Goal: Information Seeking & Learning: Learn about a topic

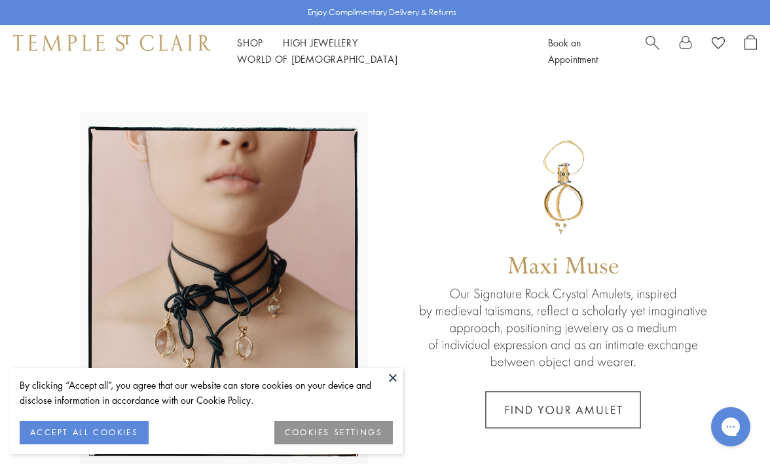
click at [388, 374] on button at bounding box center [393, 378] width 20 height 20
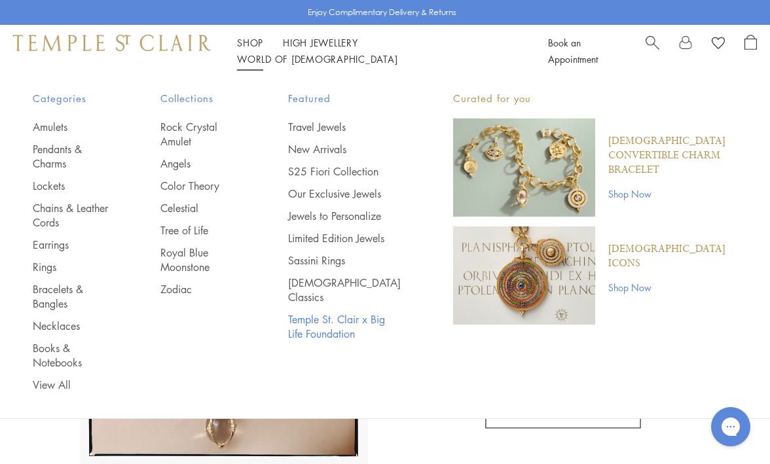
click at [327, 341] on link "Temple St. Clair x Big Life Foundation" at bounding box center [344, 326] width 113 height 29
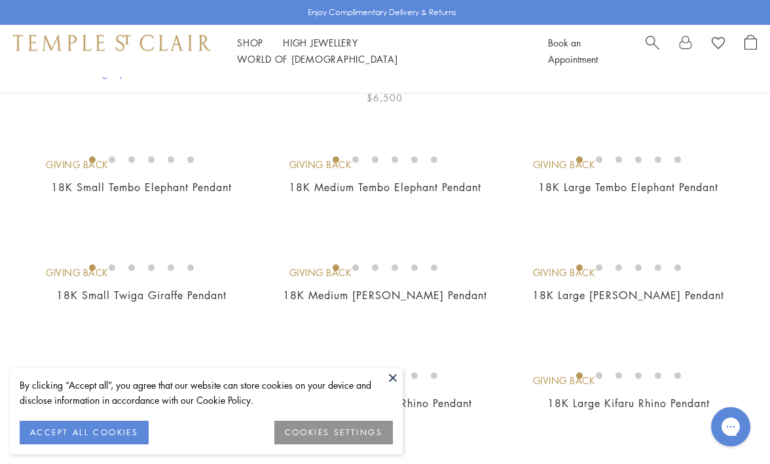
scroll to position [361, 0]
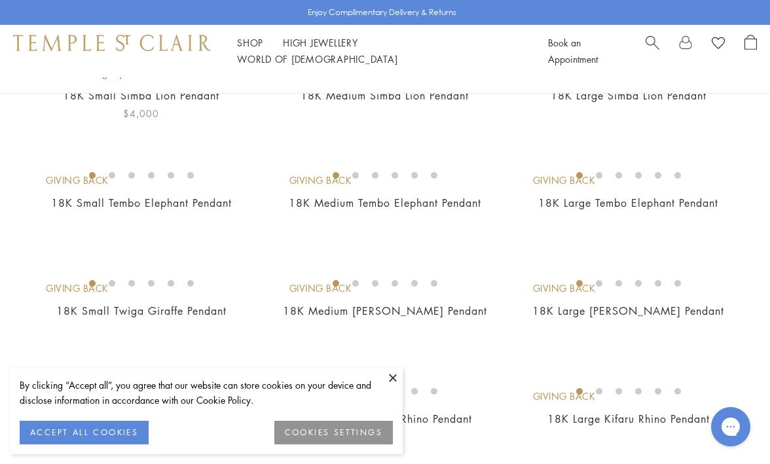
click at [0, 0] on img at bounding box center [0, 0] width 0 height 0
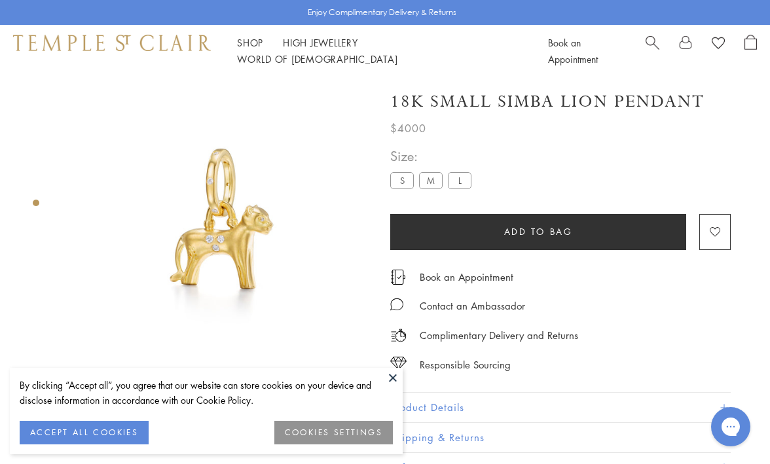
click at [428, 181] on label "M" at bounding box center [431, 180] width 24 height 16
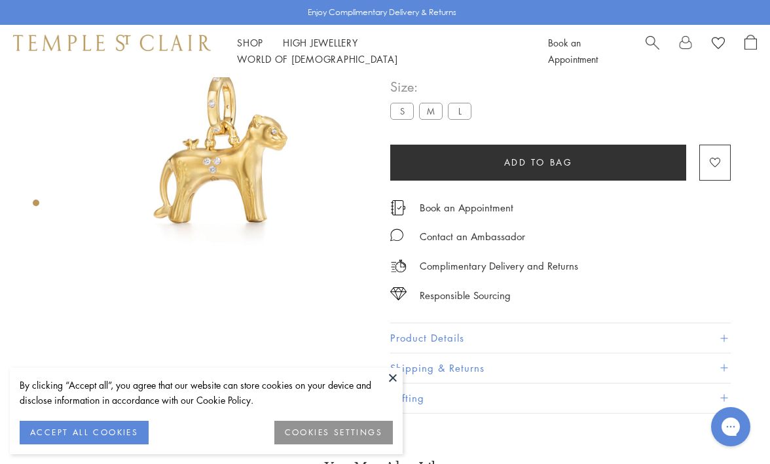
scroll to position [77, 0]
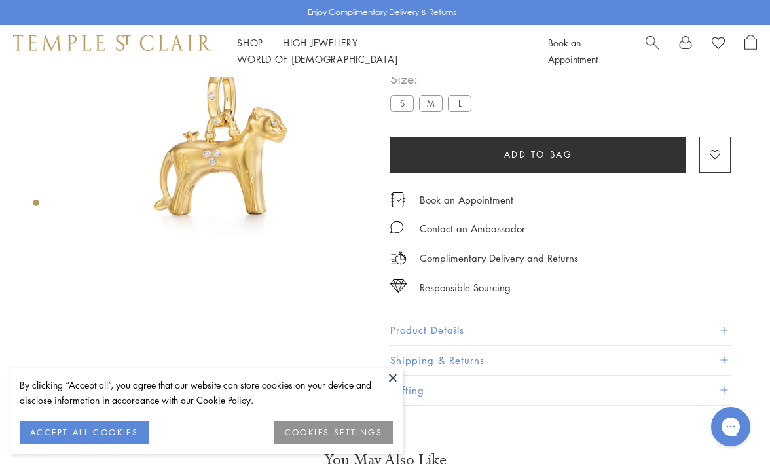
click at [454, 102] on label "L" at bounding box center [460, 103] width 24 height 16
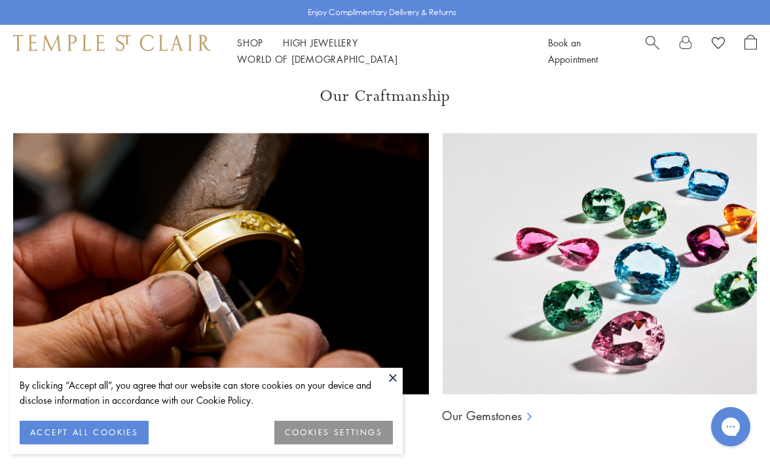
scroll to position [619, 0]
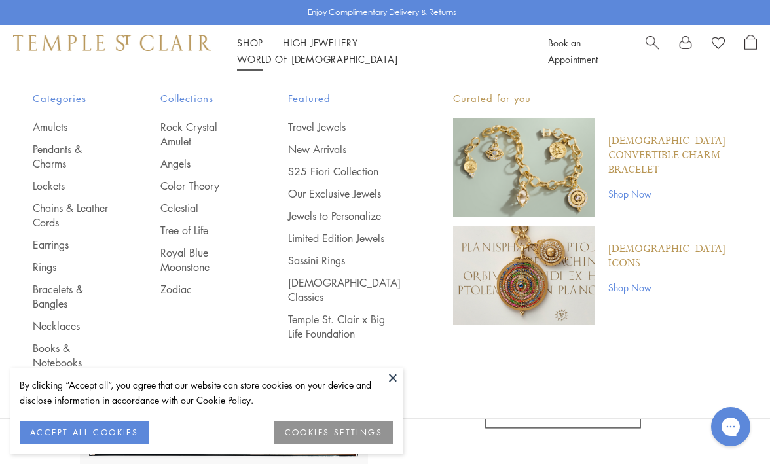
click at [392, 369] on button at bounding box center [393, 378] width 20 height 20
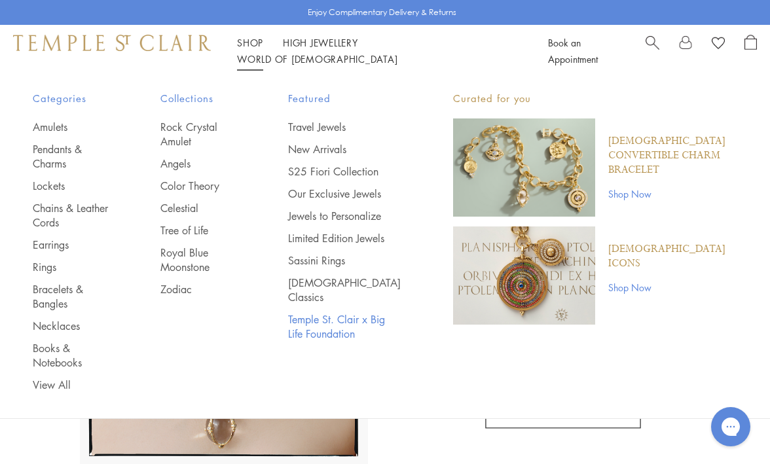
click at [341, 341] on link "Temple St. Clair x Big Life Foundation" at bounding box center [344, 326] width 113 height 29
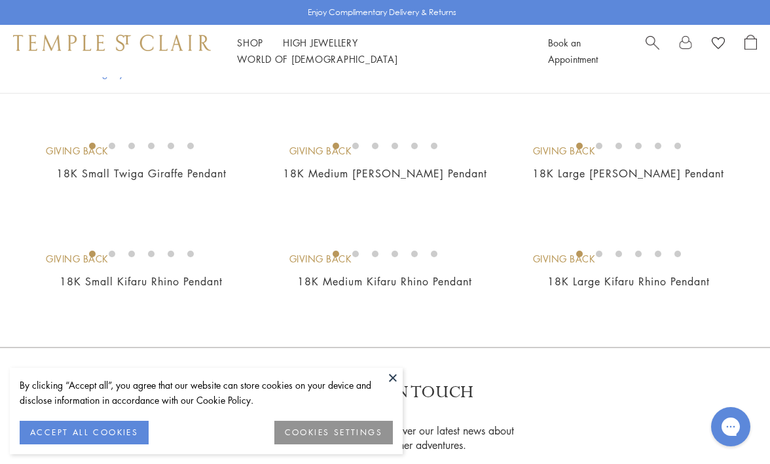
scroll to position [312, 0]
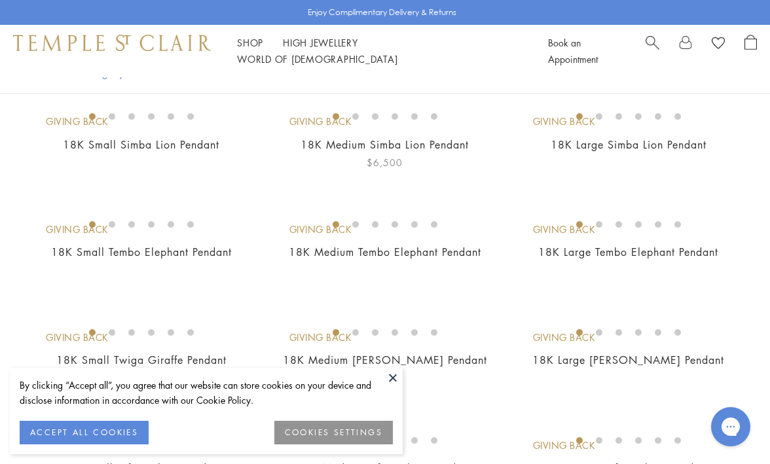
click at [0, 0] on img at bounding box center [0, 0] width 0 height 0
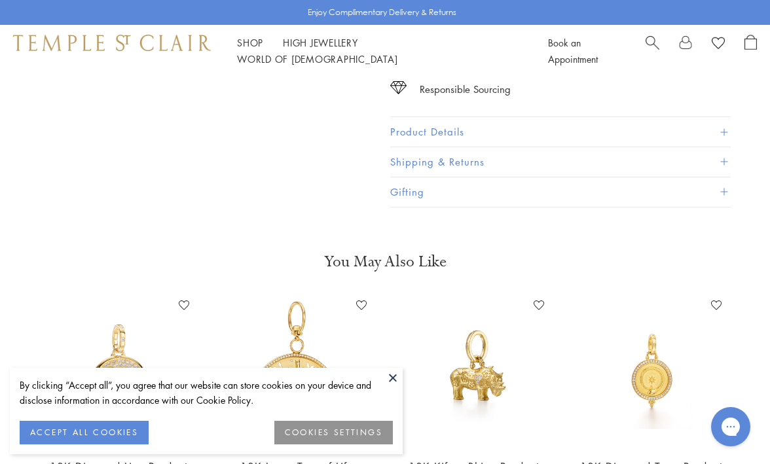
scroll to position [286, 0]
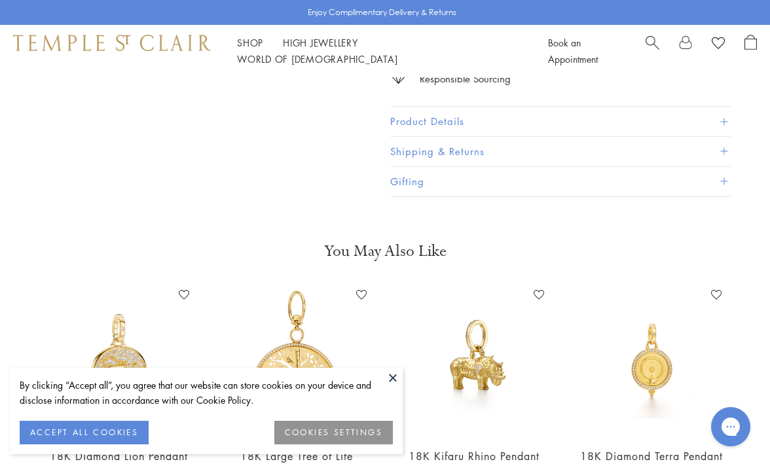
click at [495, 122] on button "Product Details" at bounding box center [560, 121] width 341 height 29
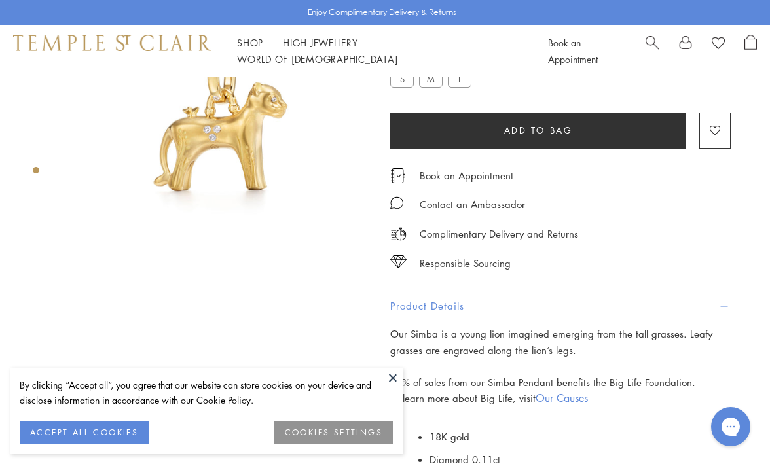
scroll to position [24, 0]
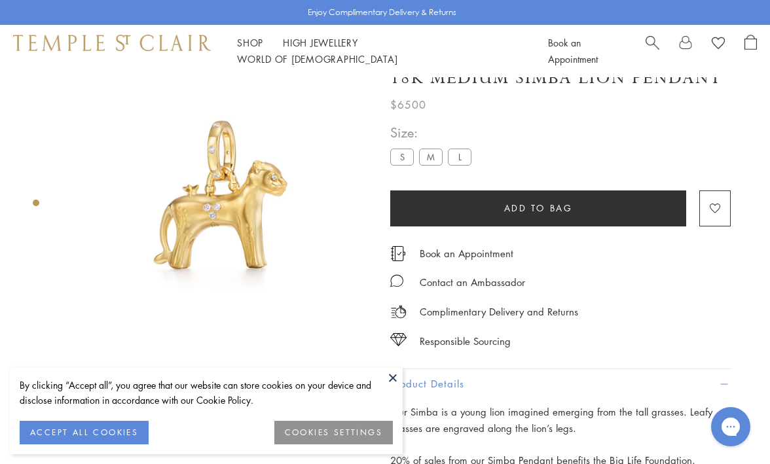
click at [399, 158] on label "S" at bounding box center [402, 157] width 24 height 16
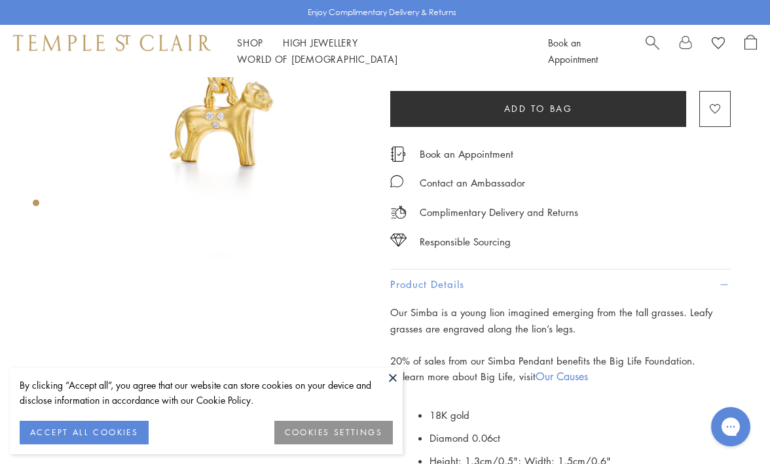
scroll to position [56, 0]
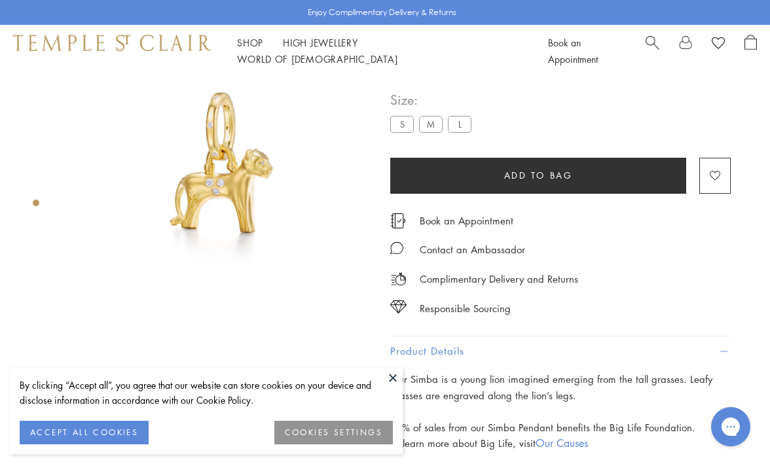
click at [463, 135] on ul "S M L" at bounding box center [433, 126] width 86 height 20
click at [462, 128] on label "L" at bounding box center [460, 124] width 24 height 16
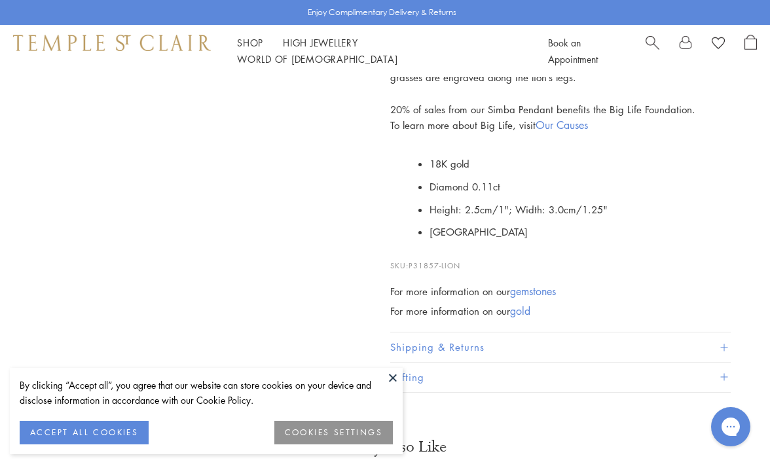
scroll to position [396, 0]
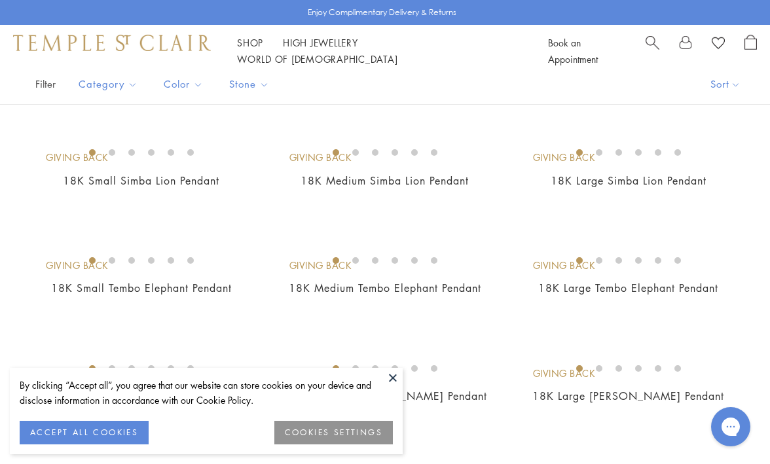
scroll to position [308, 0]
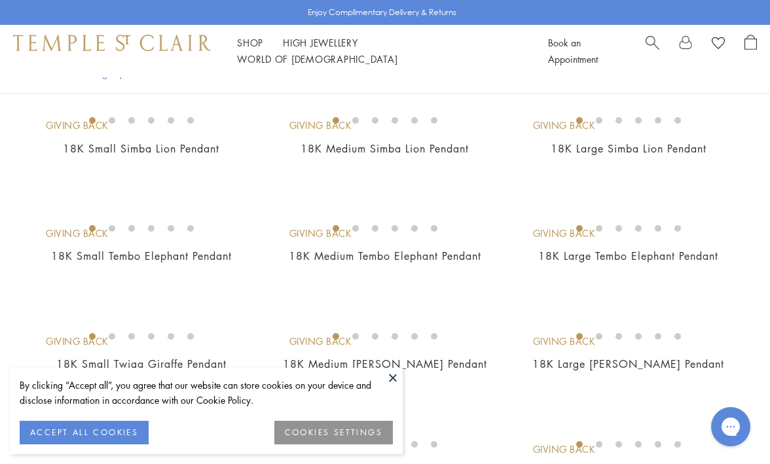
click at [391, 386] on button at bounding box center [393, 378] width 20 height 20
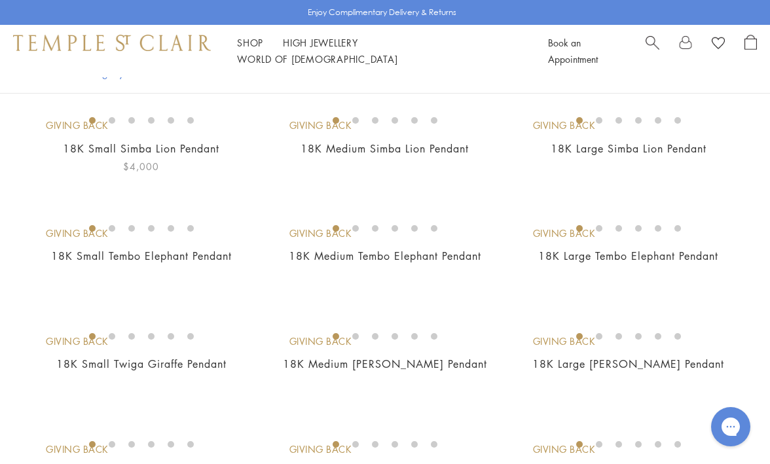
click at [0, 0] on img at bounding box center [0, 0] width 0 height 0
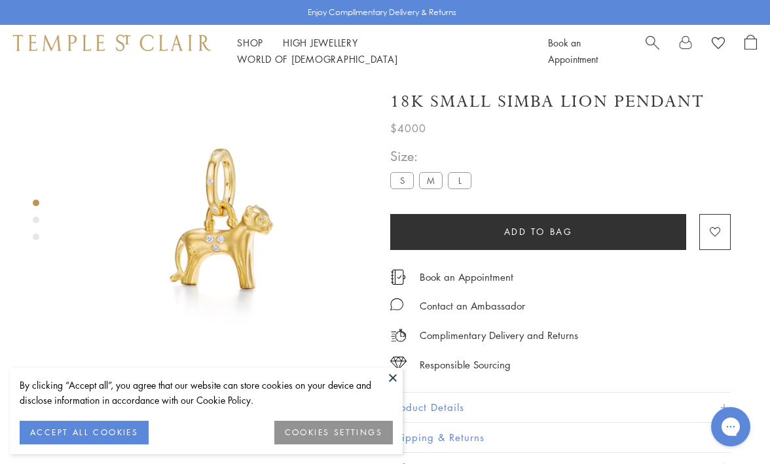
click at [428, 181] on label "M" at bounding box center [431, 180] width 24 height 16
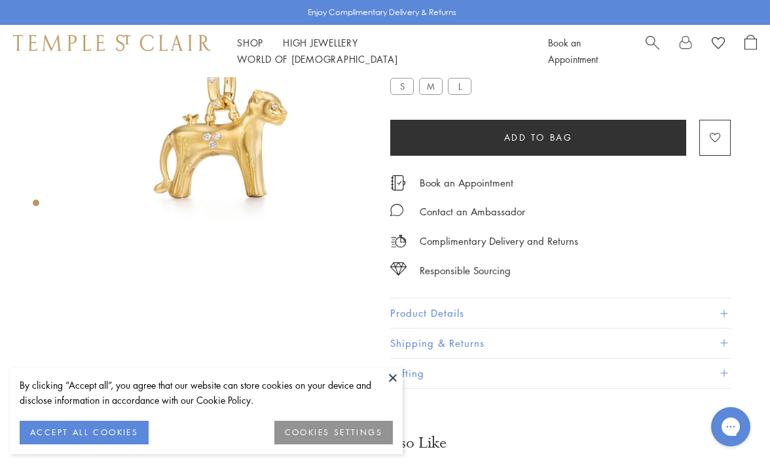
scroll to position [13, 0]
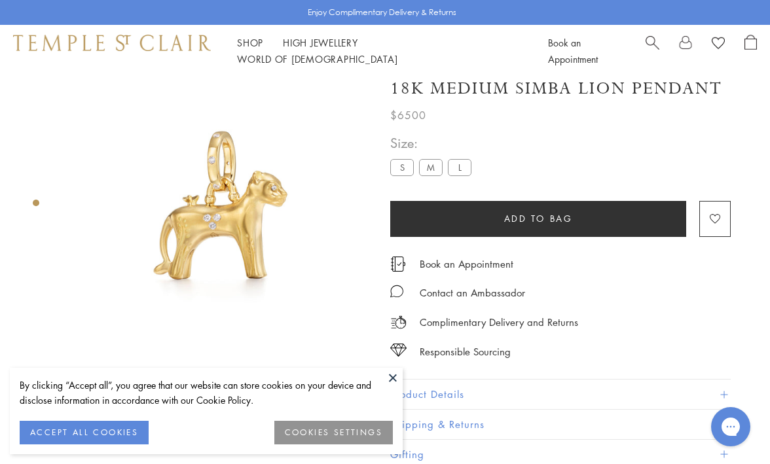
click at [458, 168] on label "L" at bounding box center [460, 167] width 24 height 16
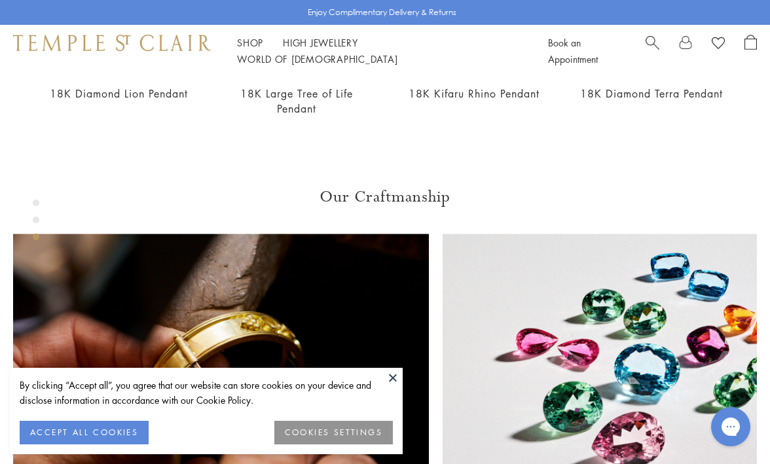
scroll to position [652, 0]
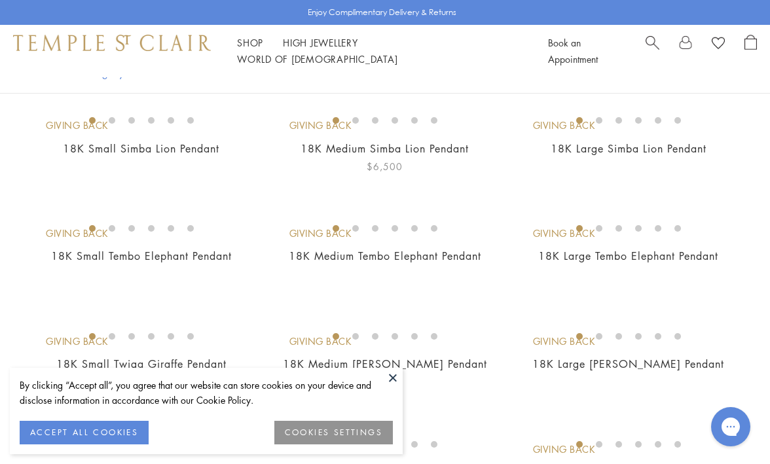
click at [0, 0] on img at bounding box center [0, 0] width 0 height 0
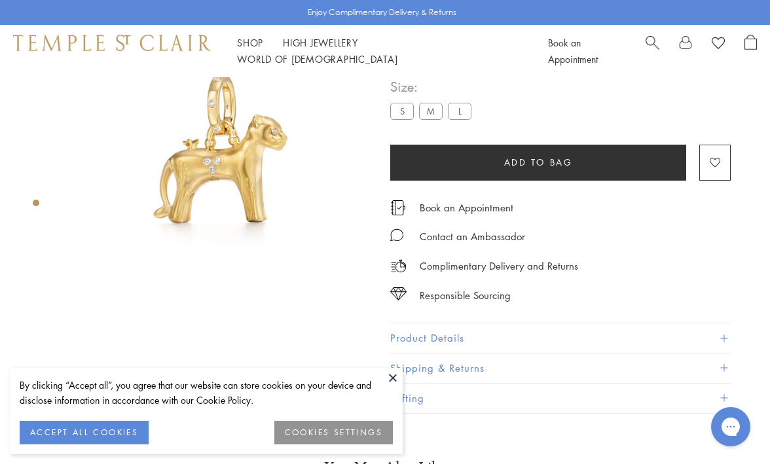
scroll to position [77, 0]
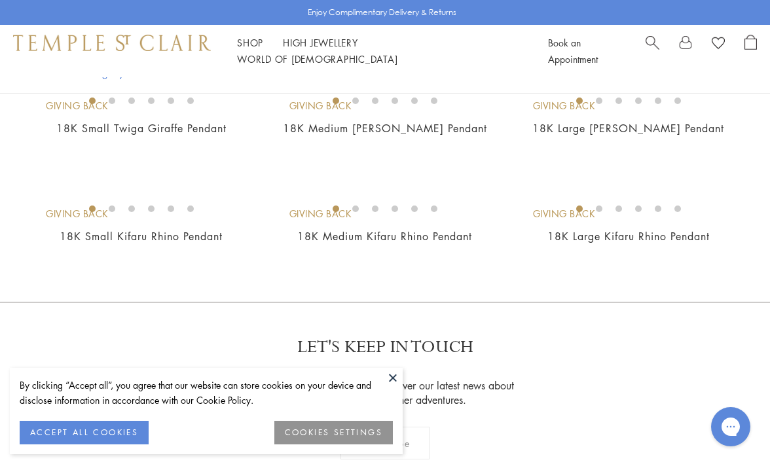
scroll to position [561, 0]
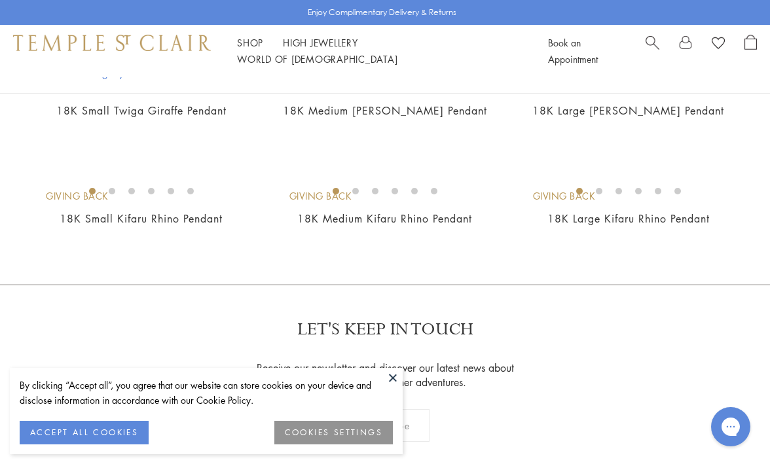
click at [0, 0] on img at bounding box center [0, 0] width 0 height 0
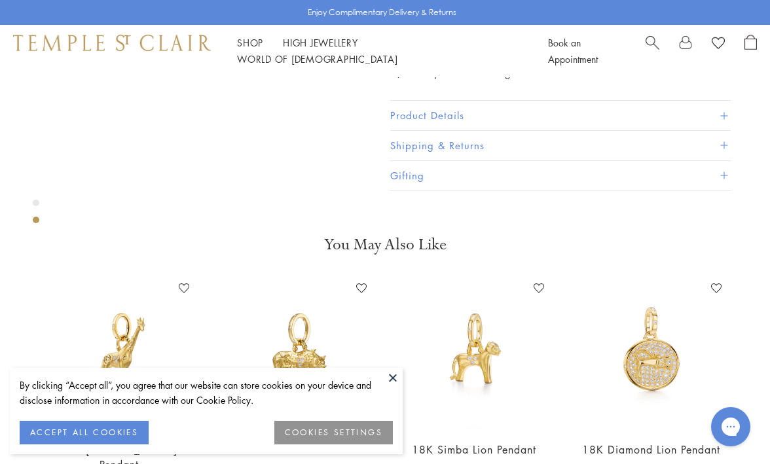
scroll to position [323, 0]
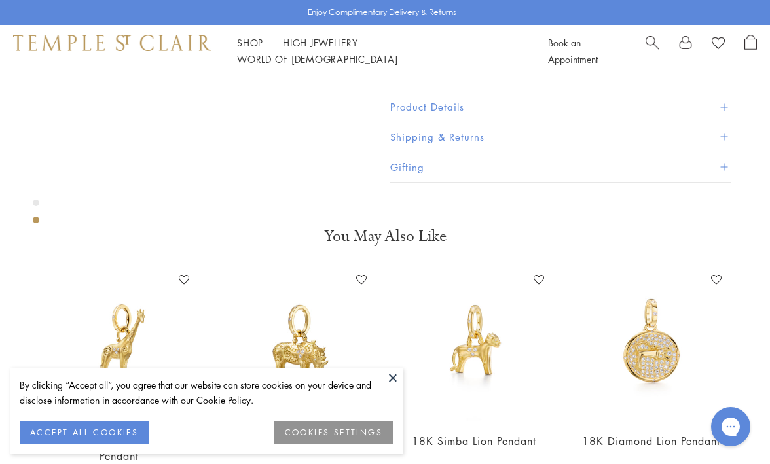
click at [395, 381] on button at bounding box center [393, 378] width 20 height 20
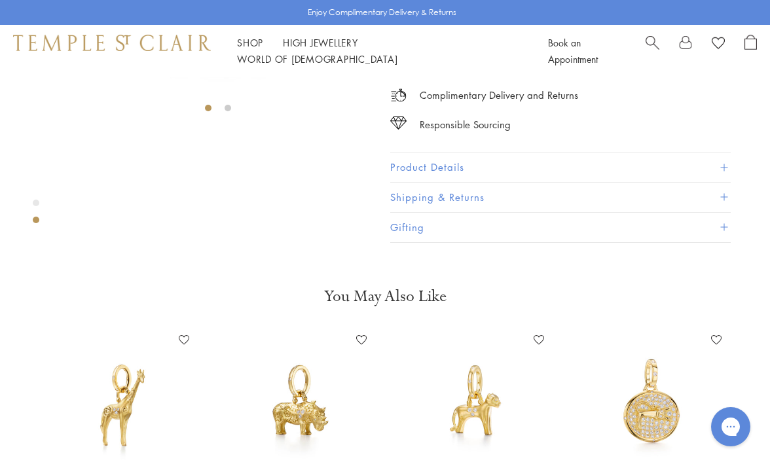
scroll to position [263, 0]
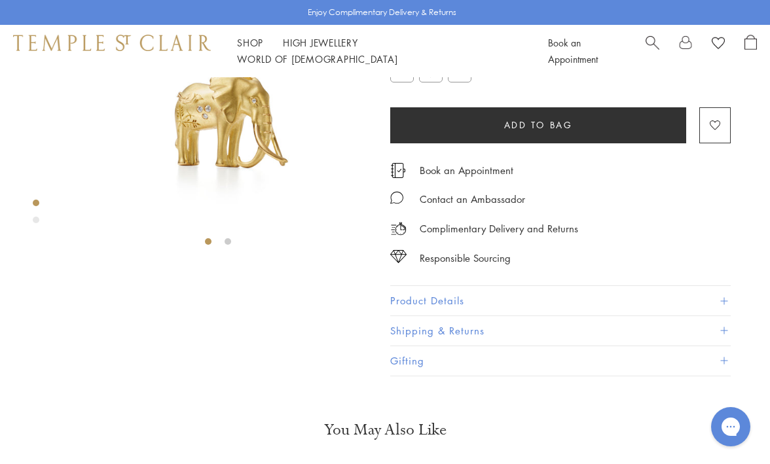
scroll to position [119, 0]
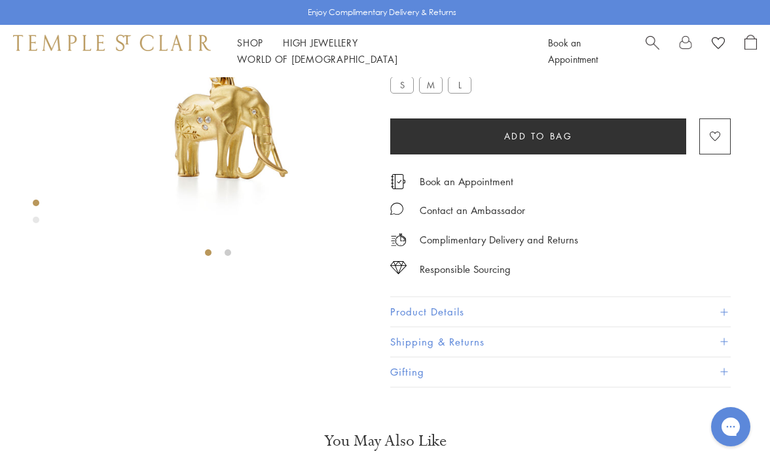
click at [454, 93] on label "L" at bounding box center [460, 85] width 24 height 16
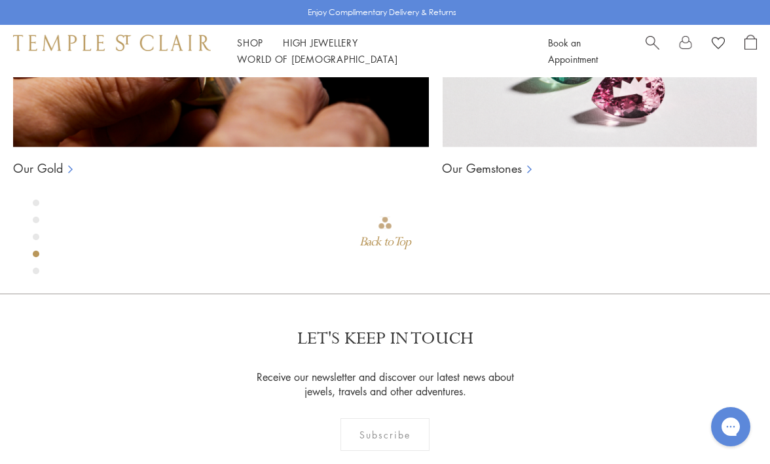
scroll to position [917, 0]
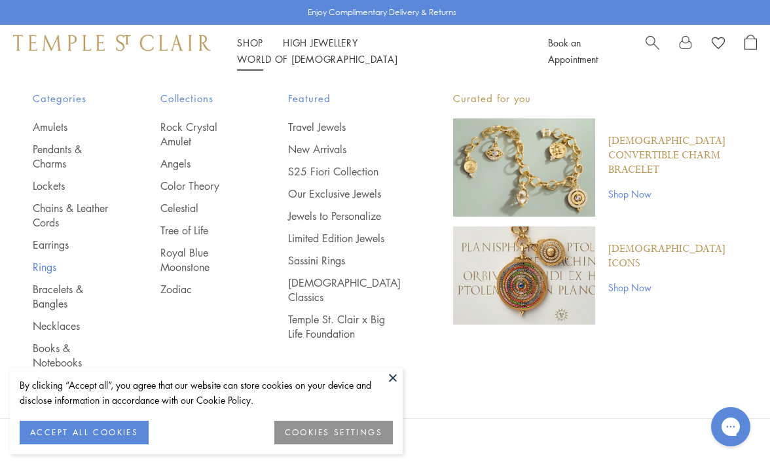
scroll to position [65, 0]
click at [324, 246] on link "Limited Edition Jewels" at bounding box center [344, 238] width 113 height 14
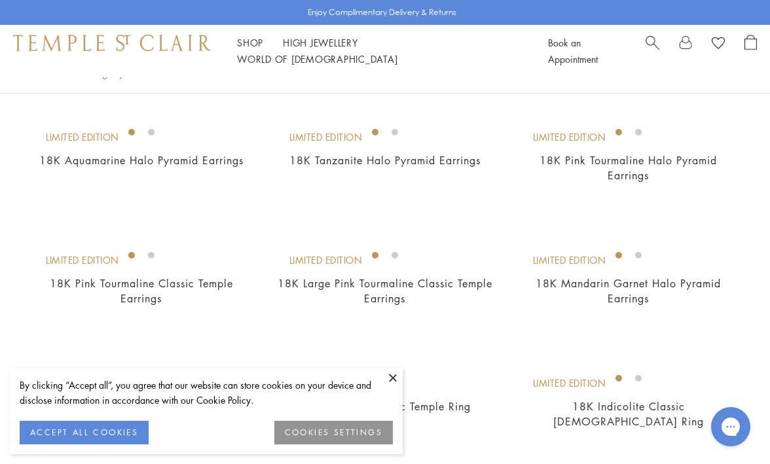
scroll to position [239, 0]
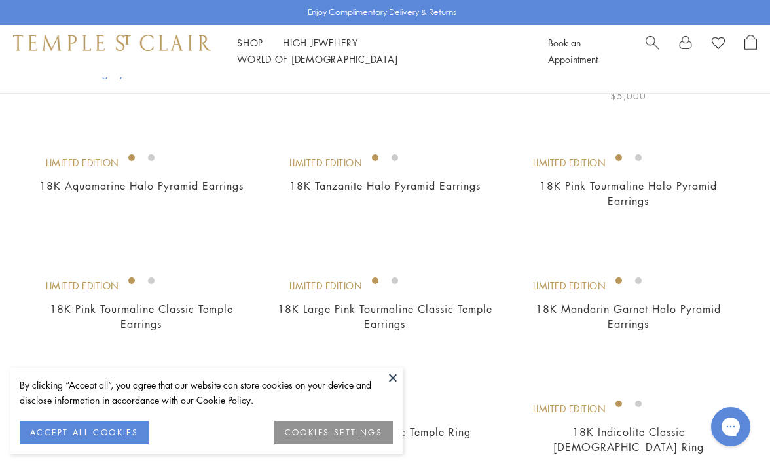
click at [0, 0] on img at bounding box center [0, 0] width 0 height 0
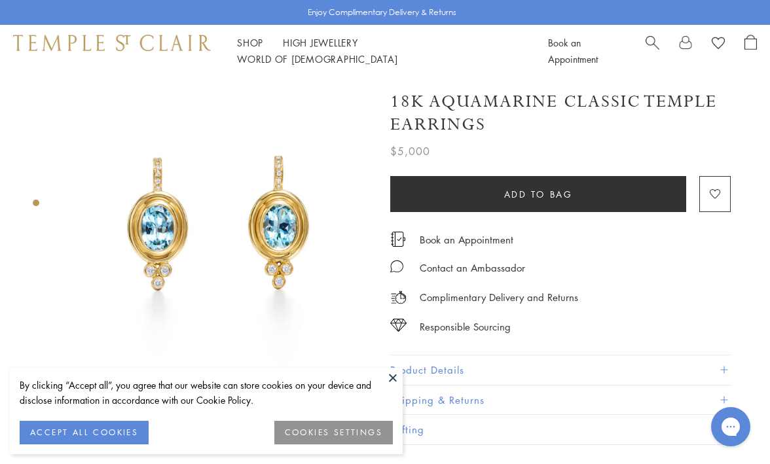
click at [453, 356] on button "Product Details" at bounding box center [560, 370] width 341 height 29
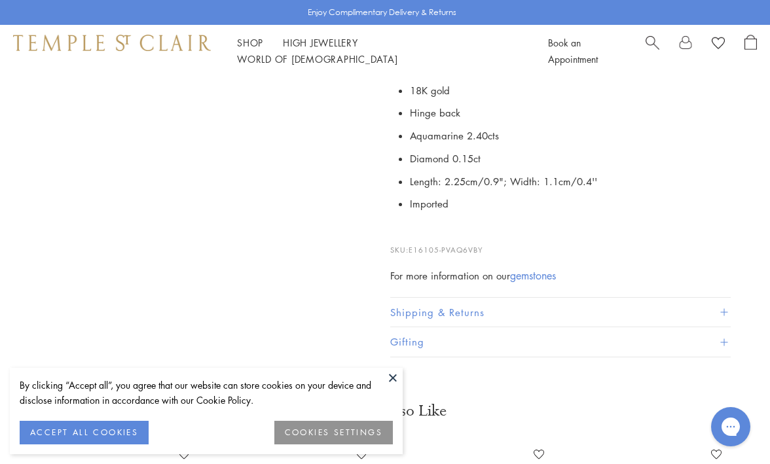
scroll to position [392, 0]
drag, startPoint x: 413, startPoint y: 244, endPoint x: 511, endPoint y: 246, distance: 98.2
click at [511, 246] on p "SKU: E16105-PVAQ6VBY" at bounding box center [560, 243] width 341 height 25
copy span "E16105-PVAQ6VBY"
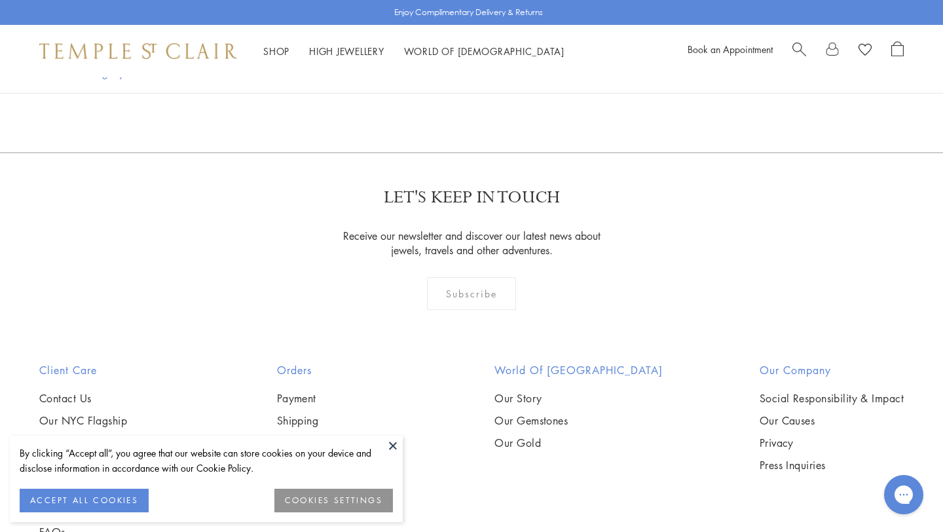
click at [395, 449] on button at bounding box center [393, 445] width 20 height 20
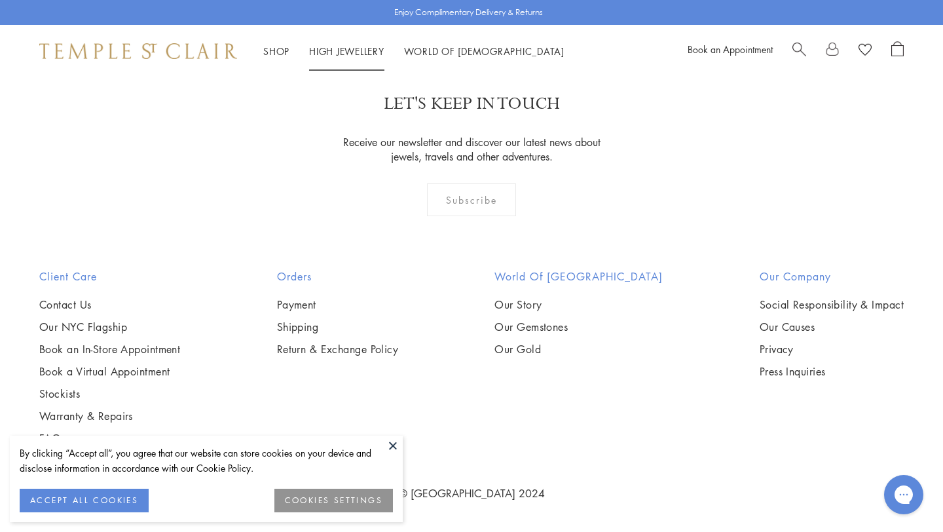
scroll to position [1412, 0]
click at [391, 445] on button at bounding box center [393, 445] width 20 height 20
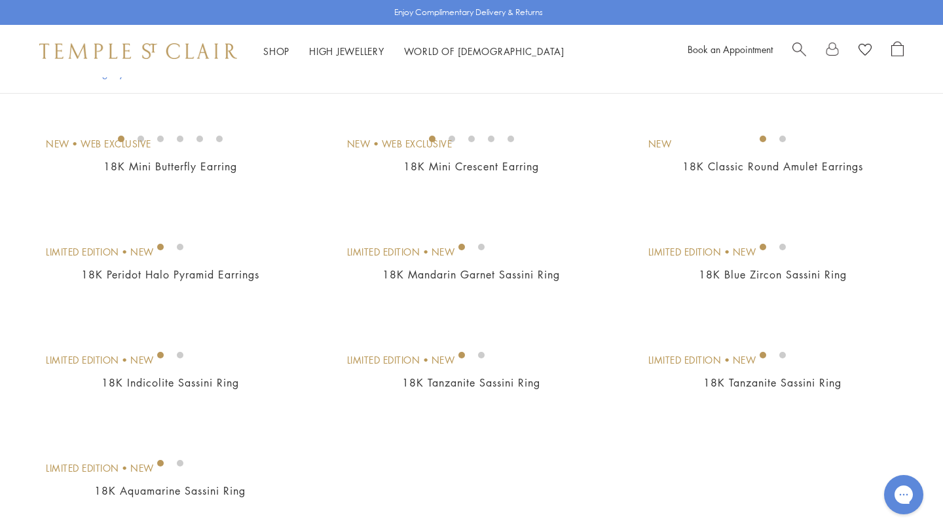
scroll to position [0, 0]
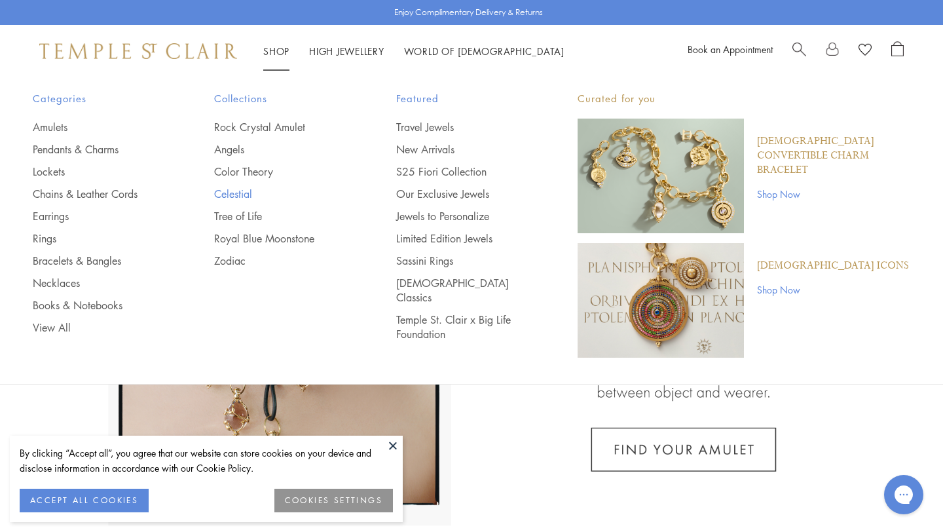
click at [238, 197] on link "Celestial" at bounding box center [278, 194] width 129 height 14
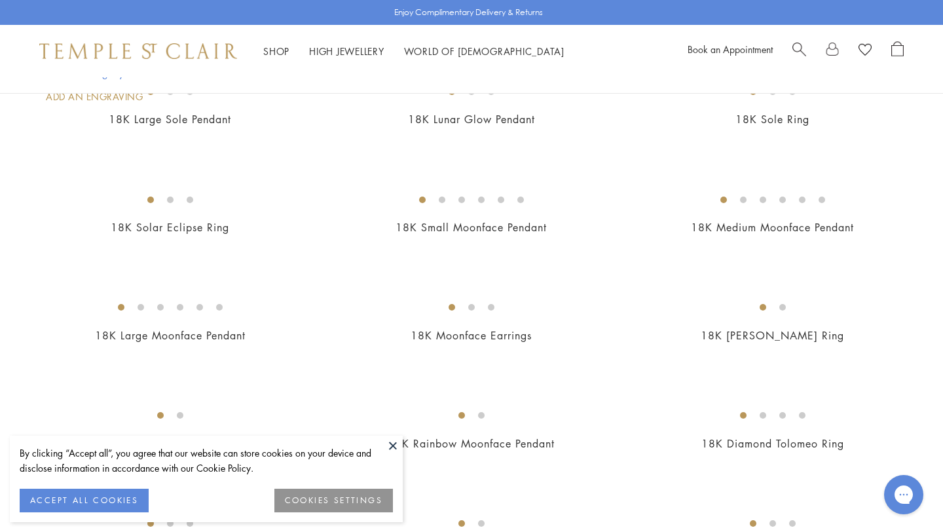
scroll to position [666, 0]
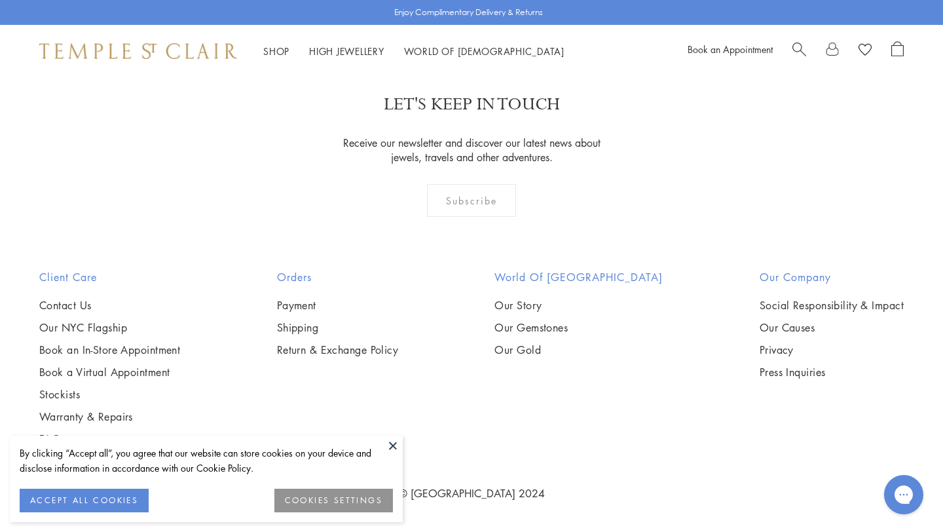
scroll to position [6678, 0]
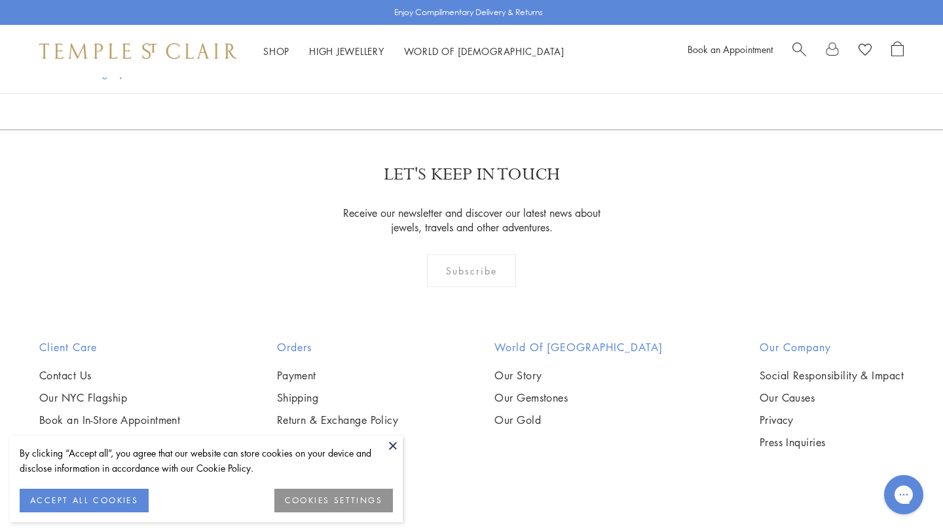
scroll to position [633, 0]
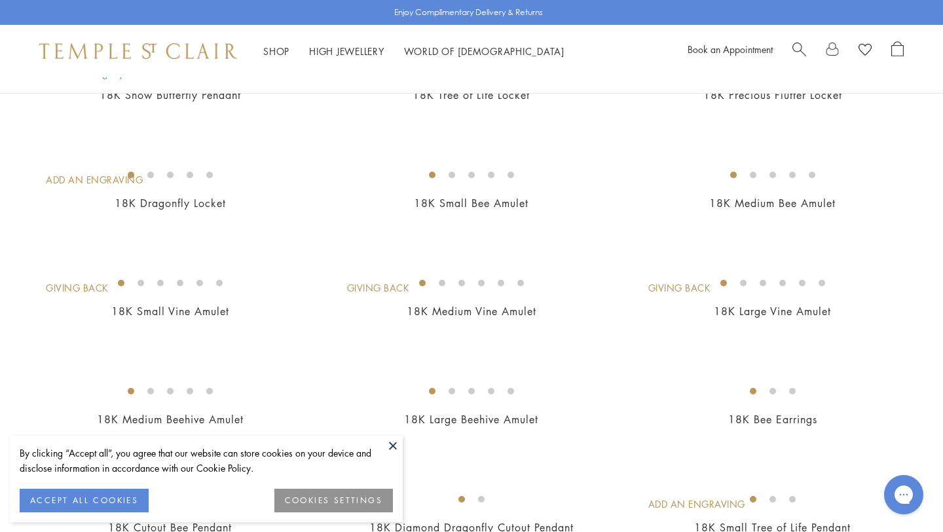
scroll to position [1293, 0]
